Goal: Transaction & Acquisition: Purchase product/service

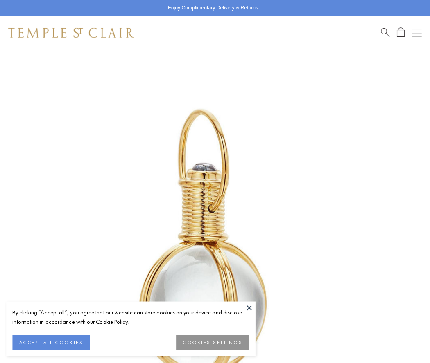
scroll to position [212, 0]
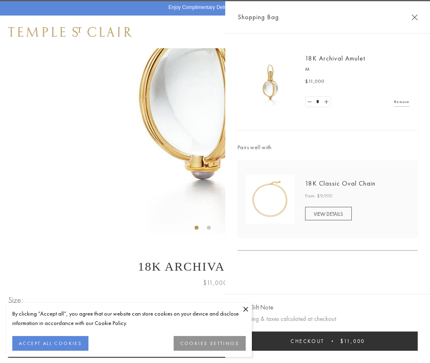
click at [327, 341] on button "Checkout $11,000" at bounding box center [327, 341] width 180 height 19
